Goal: Information Seeking & Learning: Compare options

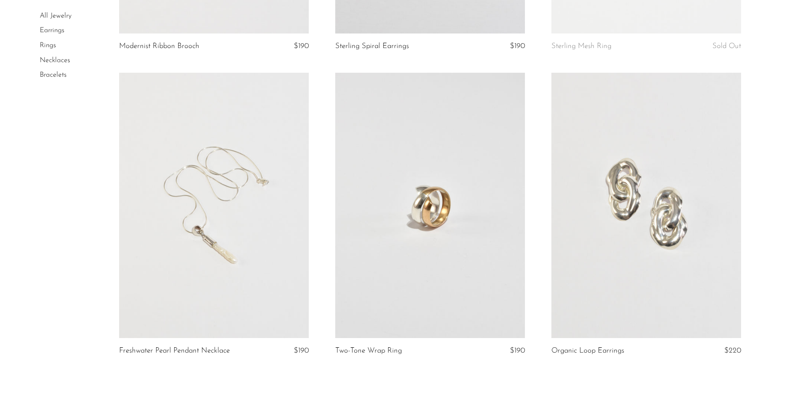
scroll to position [3530, 0]
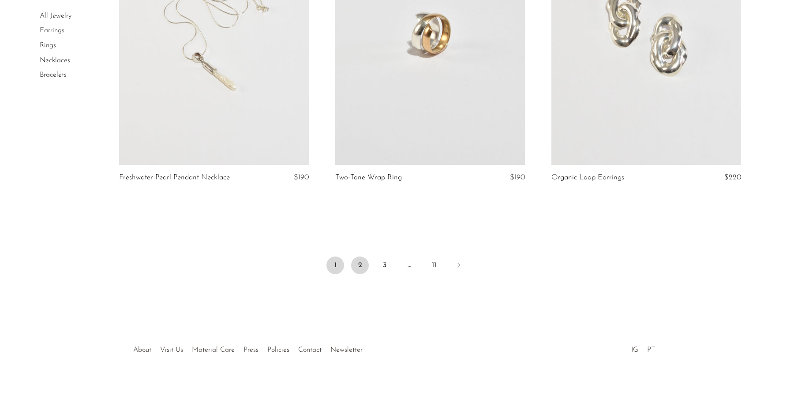
click at [362, 269] on link "2" at bounding box center [360, 266] width 18 height 18
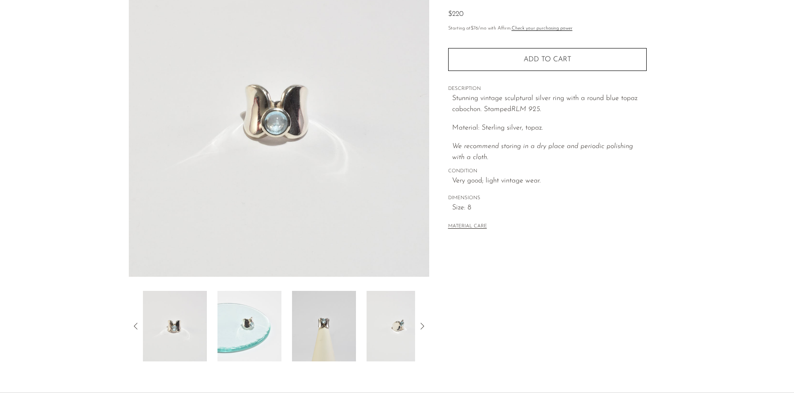
scroll to position [124, 0]
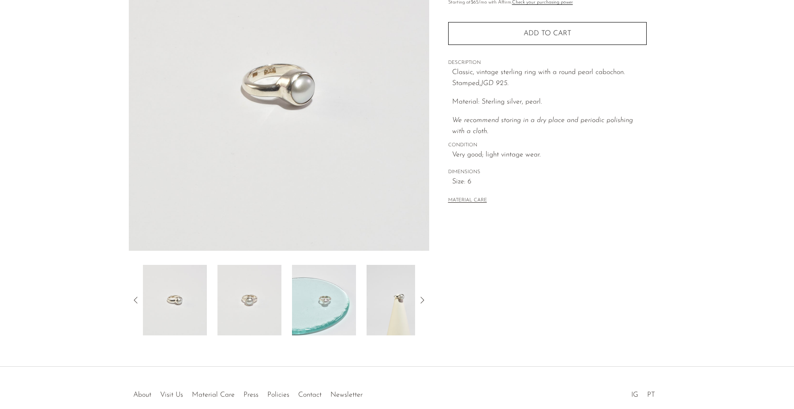
scroll to position [127, 0]
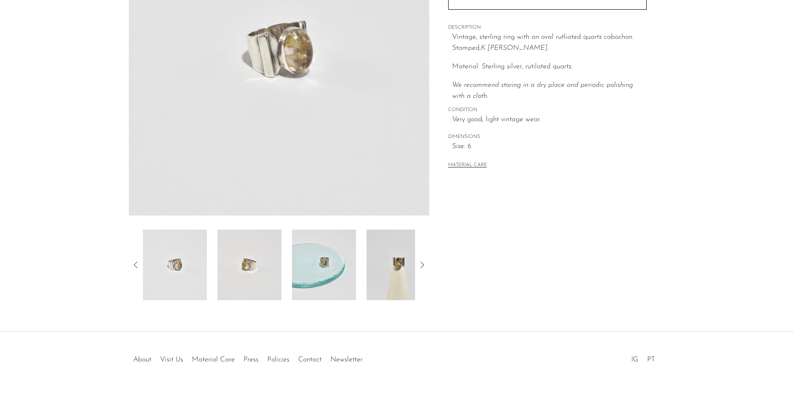
scroll to position [161, 0]
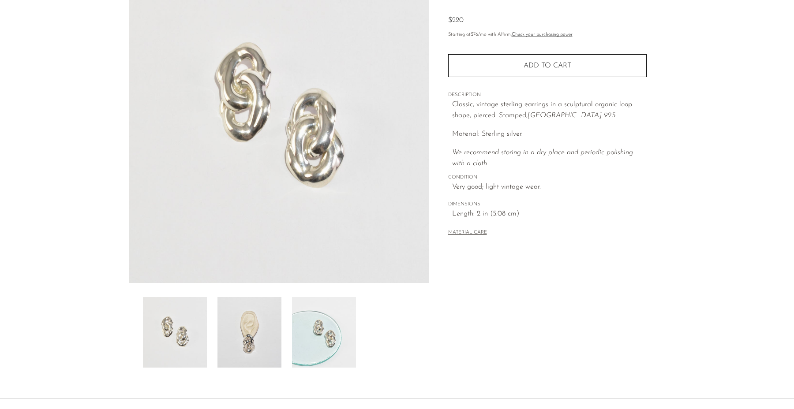
scroll to position [165, 0]
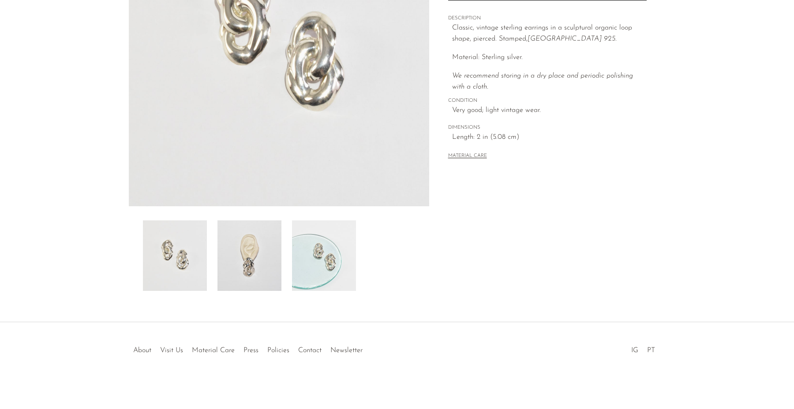
click at [259, 254] on img at bounding box center [249, 255] width 64 height 71
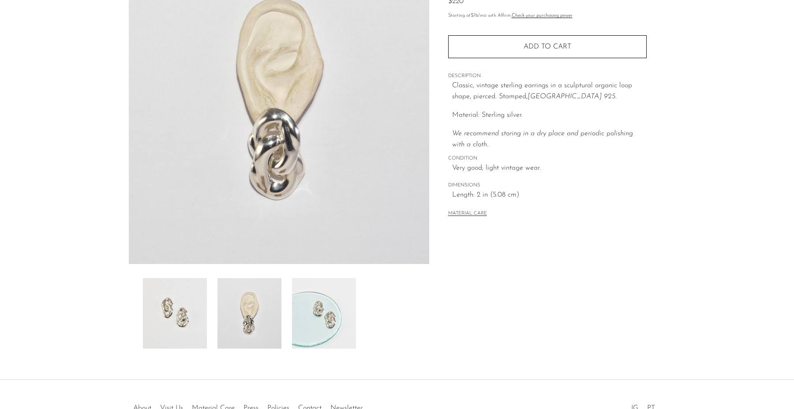
scroll to position [107, 0]
